Goal: Task Accomplishment & Management: Use online tool/utility

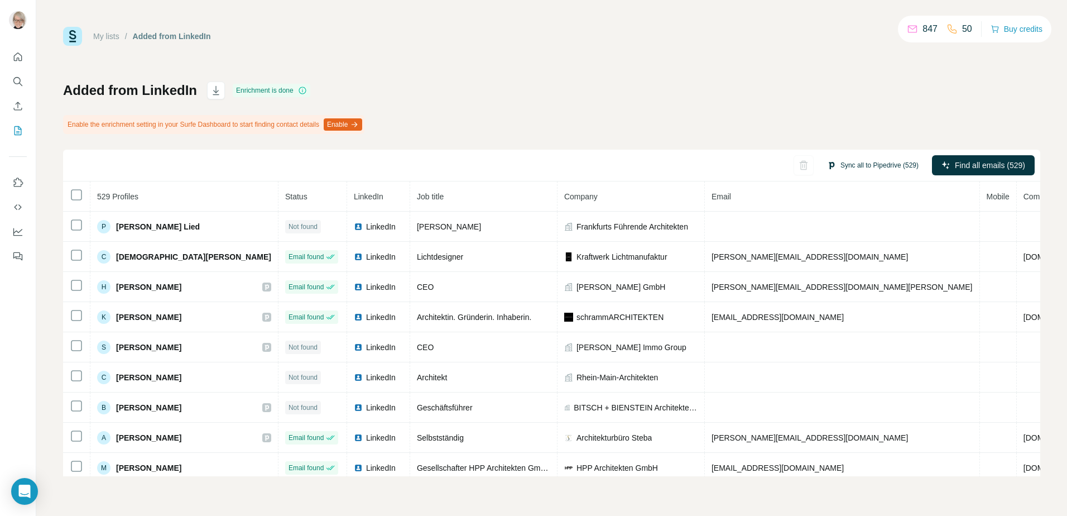
click at [854, 160] on button "Sync all to Pipedrive (529)" at bounding box center [872, 165] width 107 height 17
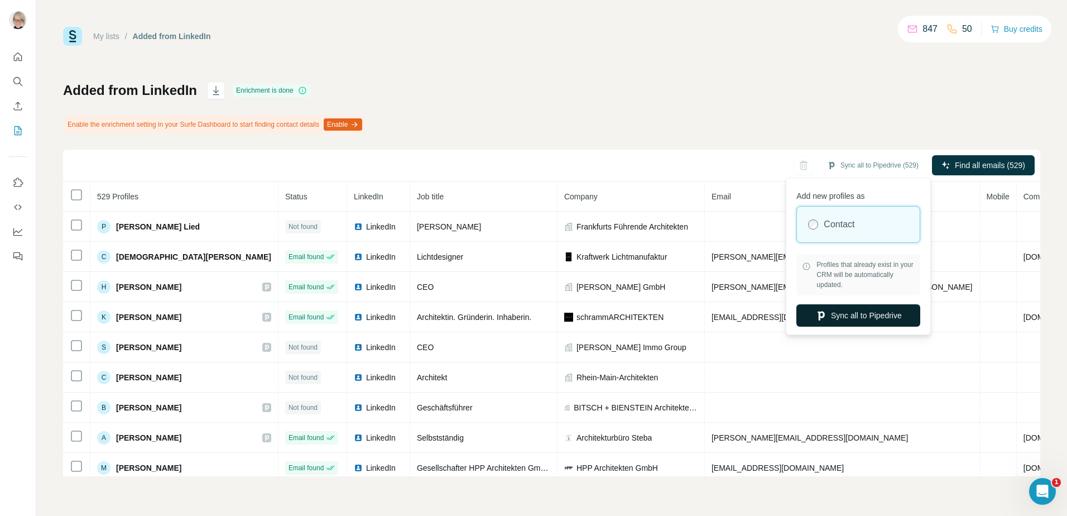
click at [836, 315] on button "Sync all to Pipedrive" at bounding box center [859, 315] width 124 height 22
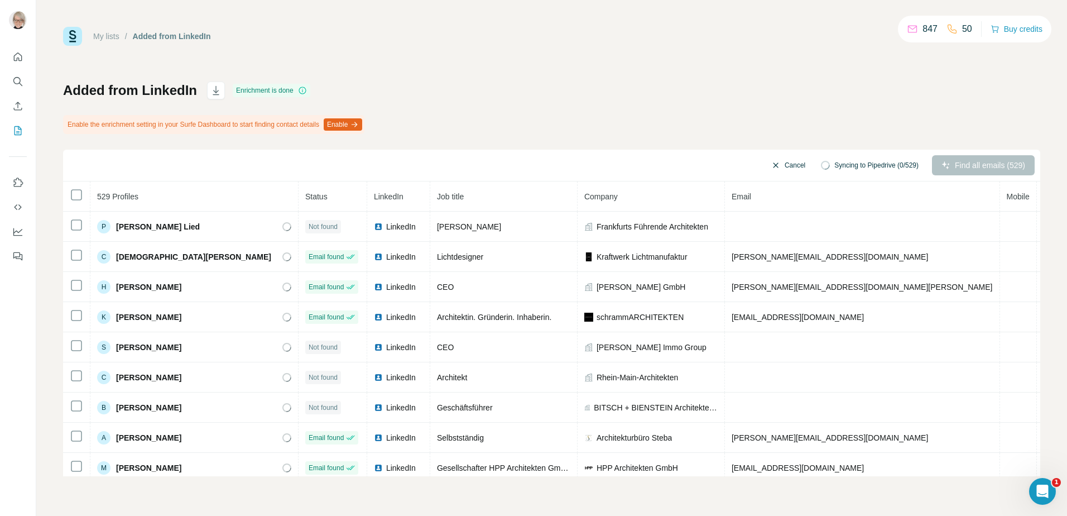
click at [771, 166] on icon "button" at bounding box center [775, 165] width 9 height 9
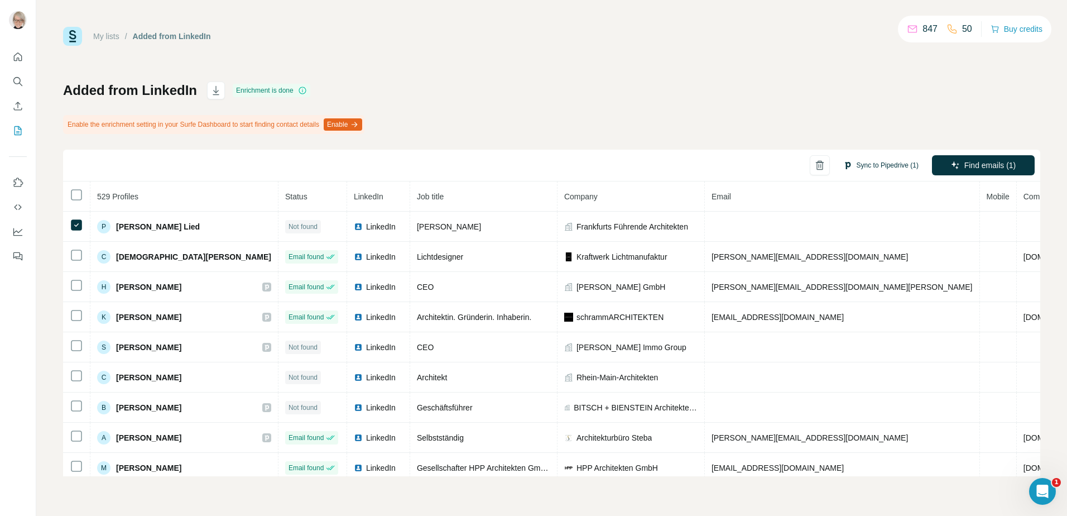
click at [886, 163] on button "Sync to Pipedrive (1)" at bounding box center [881, 165] width 91 height 17
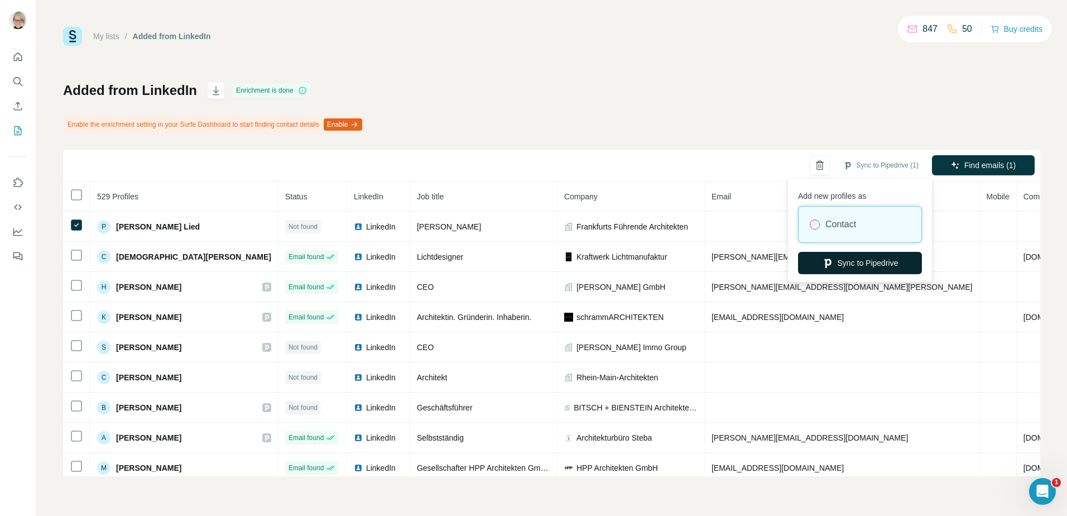
click at [855, 265] on button "Sync to Pipedrive" at bounding box center [860, 263] width 124 height 22
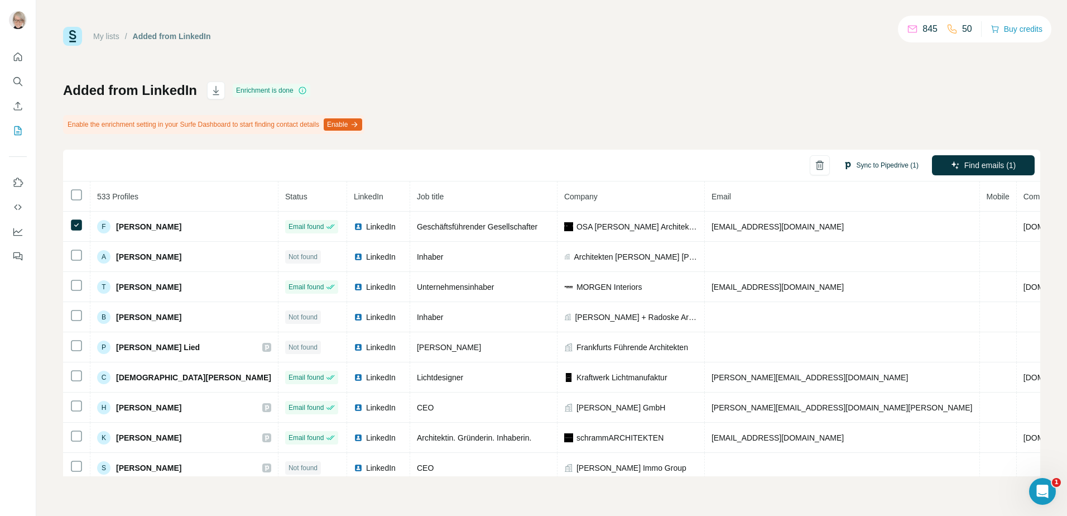
click at [871, 167] on button "Sync to Pipedrive (1)" at bounding box center [881, 165] width 91 height 17
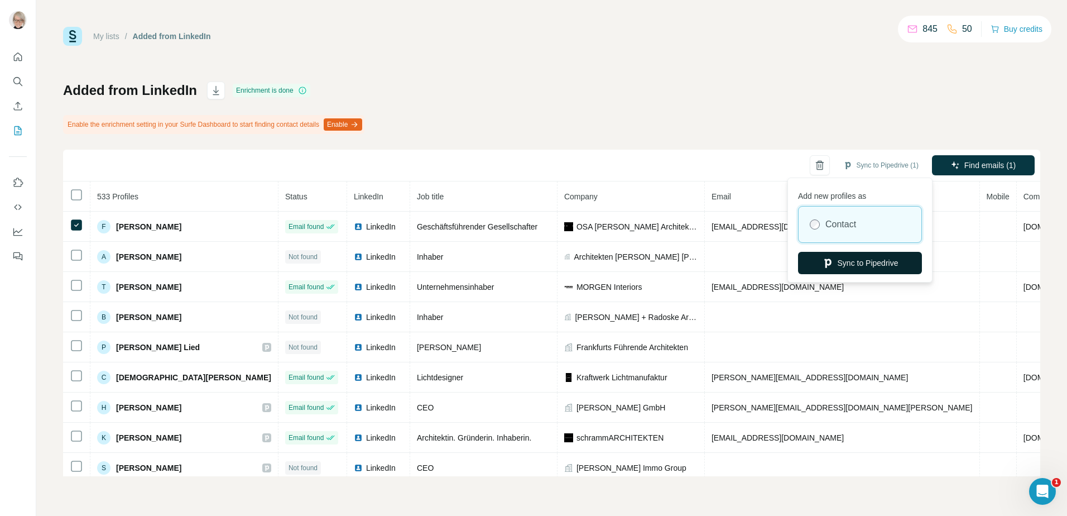
click at [847, 260] on button "Sync to Pipedrive" at bounding box center [860, 263] width 124 height 22
